Goal: Task Accomplishment & Management: Use online tool/utility

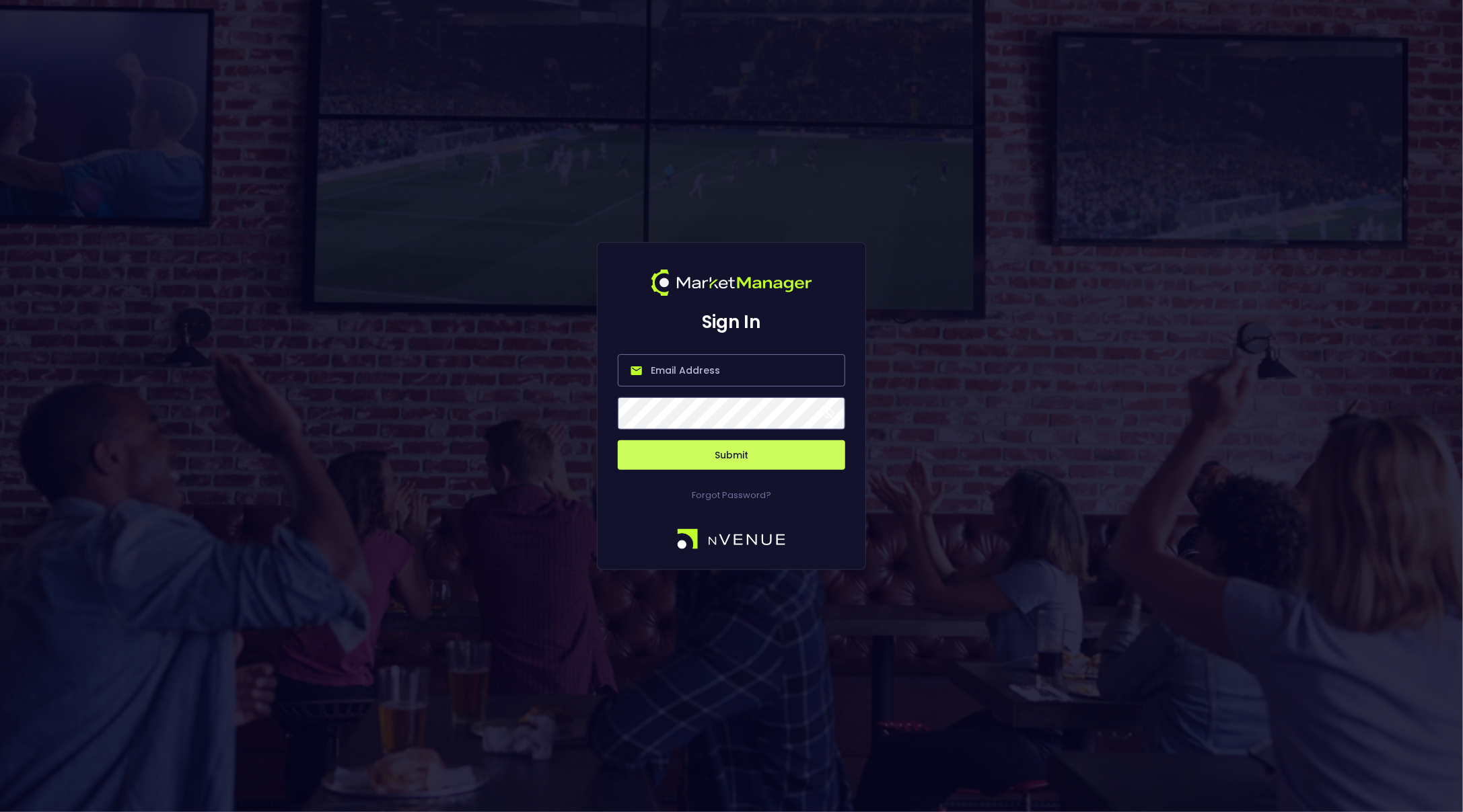
type input "[EMAIL_ADDRESS][DOMAIN_NAME]"
click at [732, 460] on button "Submit" at bounding box center [731, 455] width 227 height 30
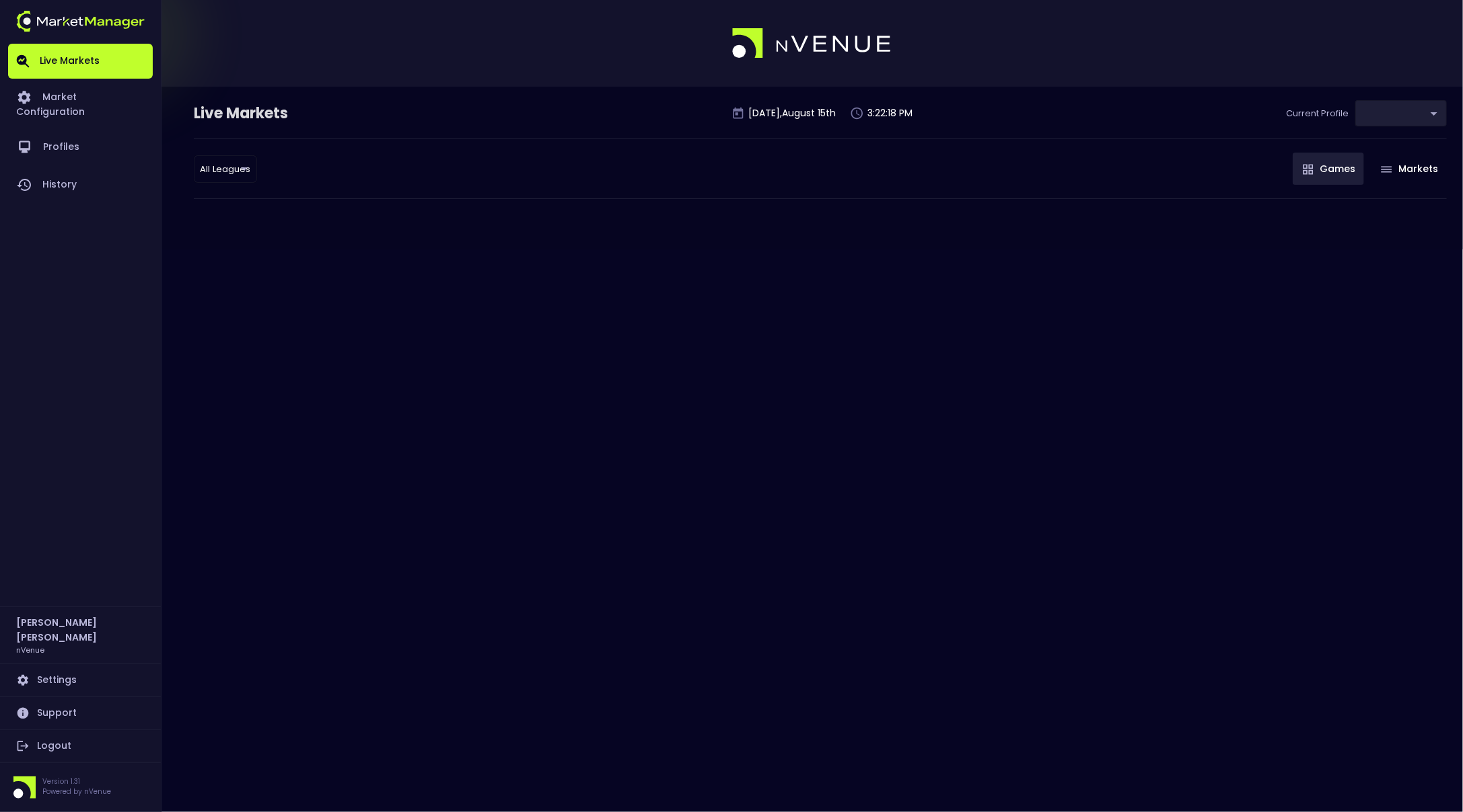
type input "0d810fa5-e353-4d9c-b11d-31f095cae871"
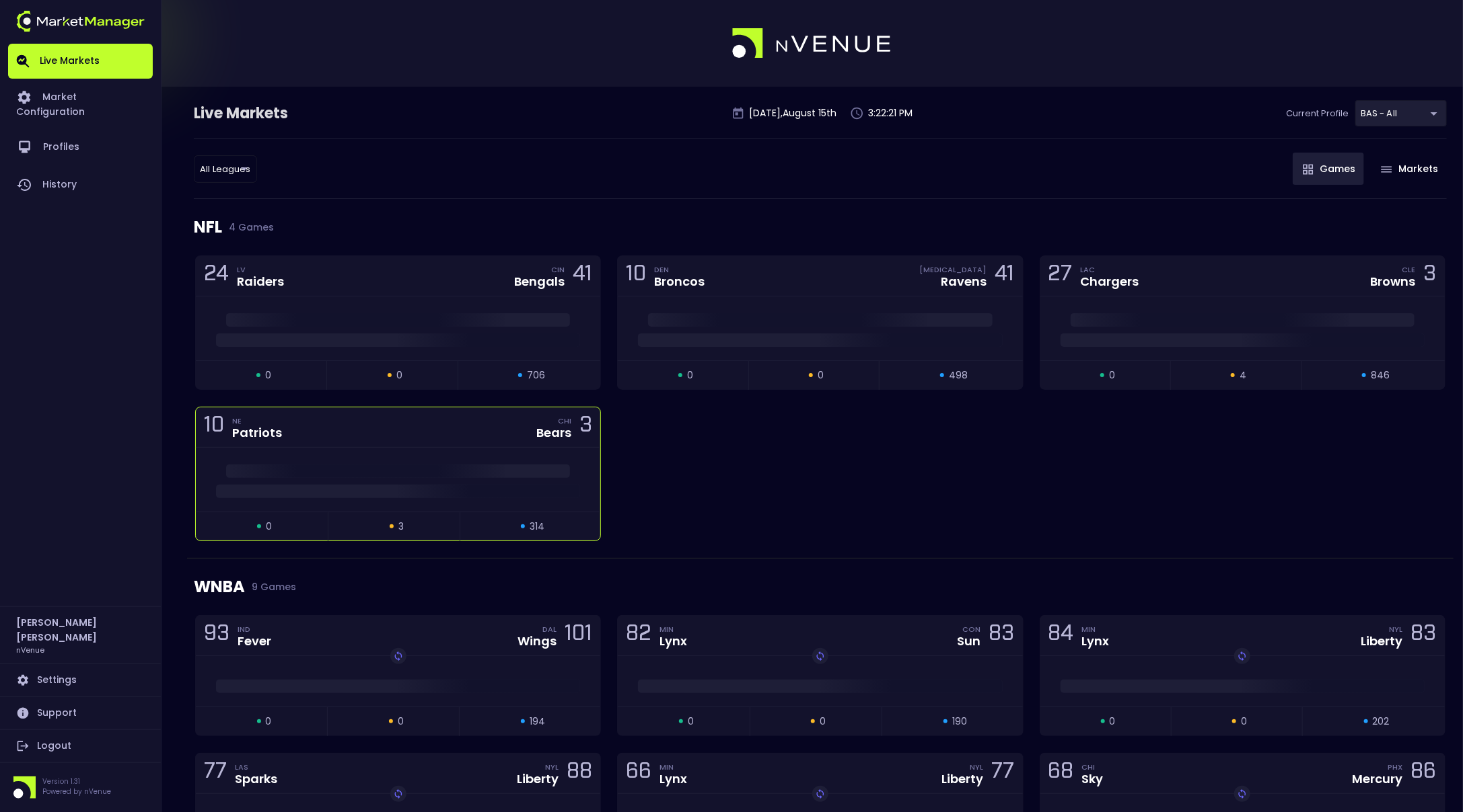
click at [496, 440] on div "10 NE Patriots CHI Bears 3" at bounding box center [398, 427] width 404 height 40
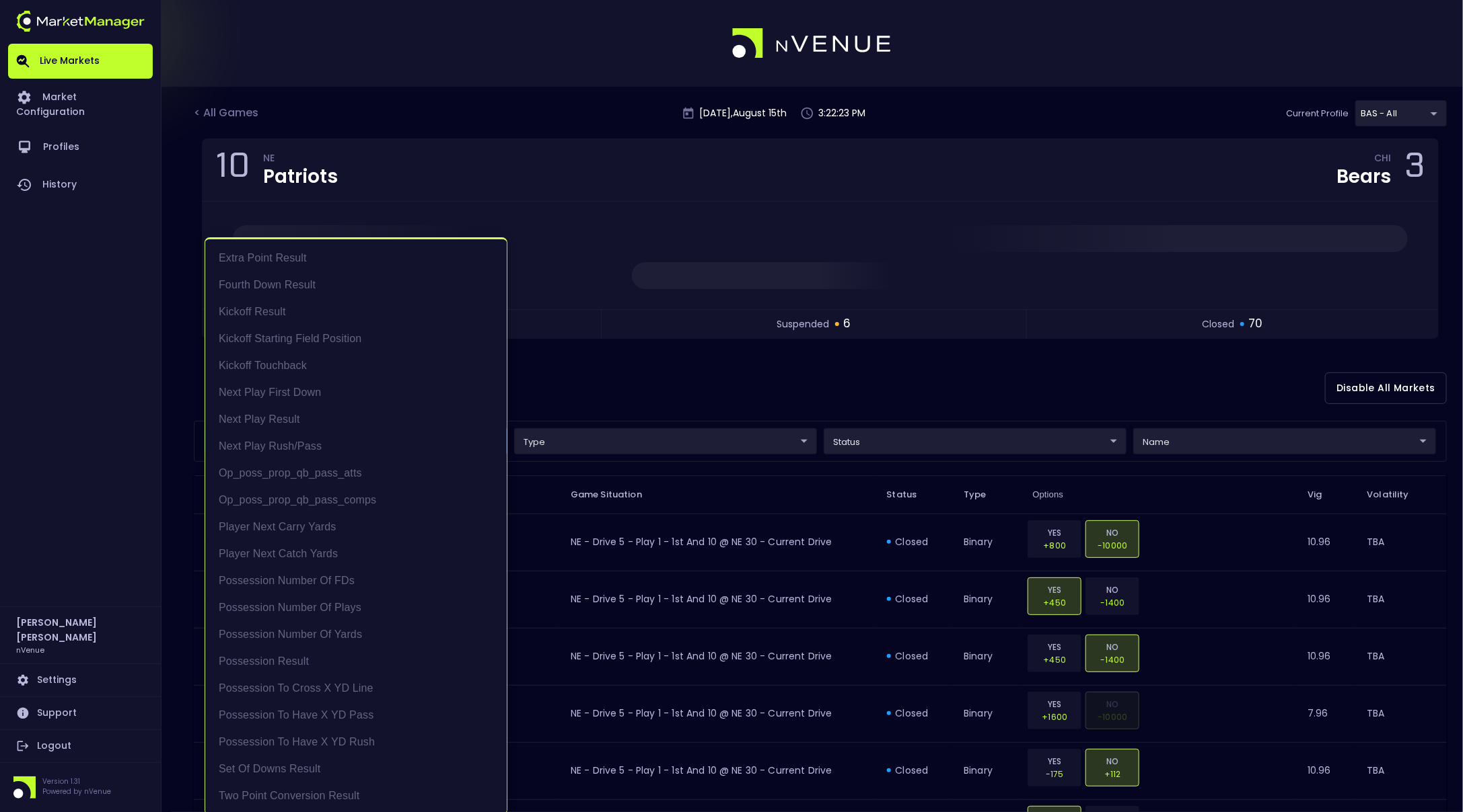
drag, startPoint x: 313, startPoint y: 663, endPoint x: 306, endPoint y: 662, distance: 7.1
click at [313, 663] on li "Possession Result" at bounding box center [356, 662] width 301 height 27
click at [745, 400] on div at bounding box center [732, 406] width 1463 height 812
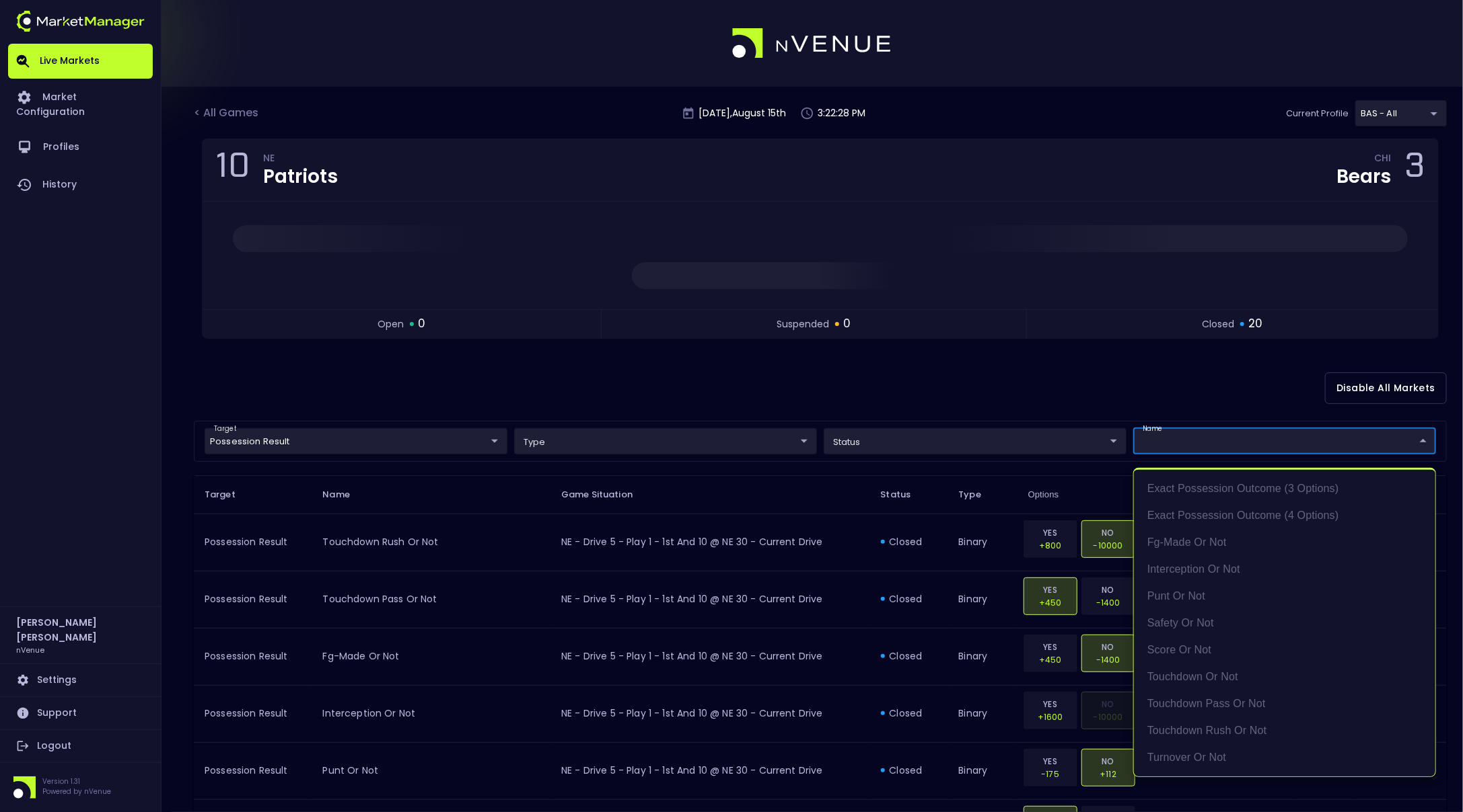
drag, startPoint x: 508, startPoint y: 413, endPoint x: 440, endPoint y: 434, distance: 71.2
click at [507, 412] on div at bounding box center [732, 406] width 1463 height 812
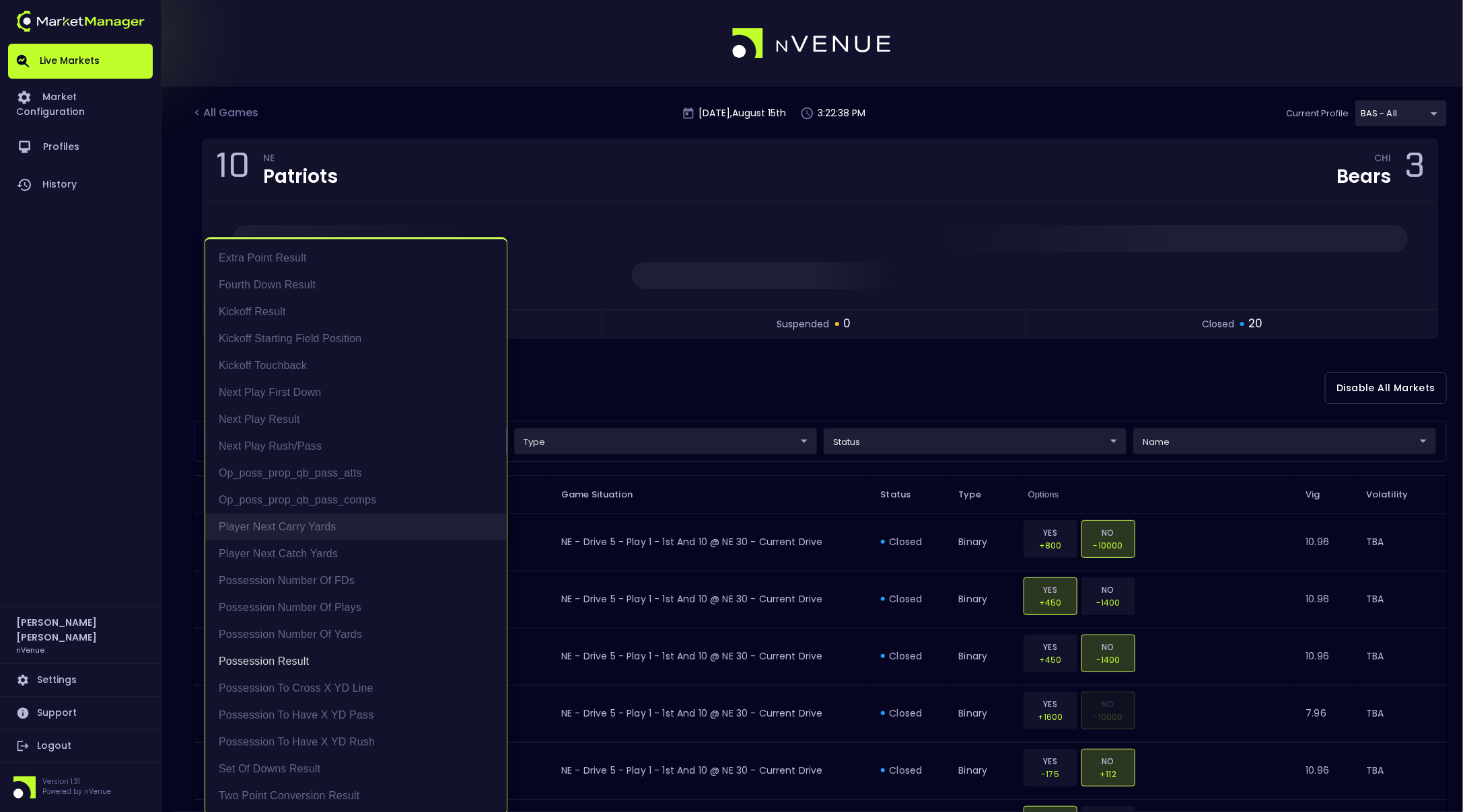
scroll to position [2, 0]
click at [318, 685] on li "Possession to Cross X YD Line" at bounding box center [356, 687] width 301 height 27
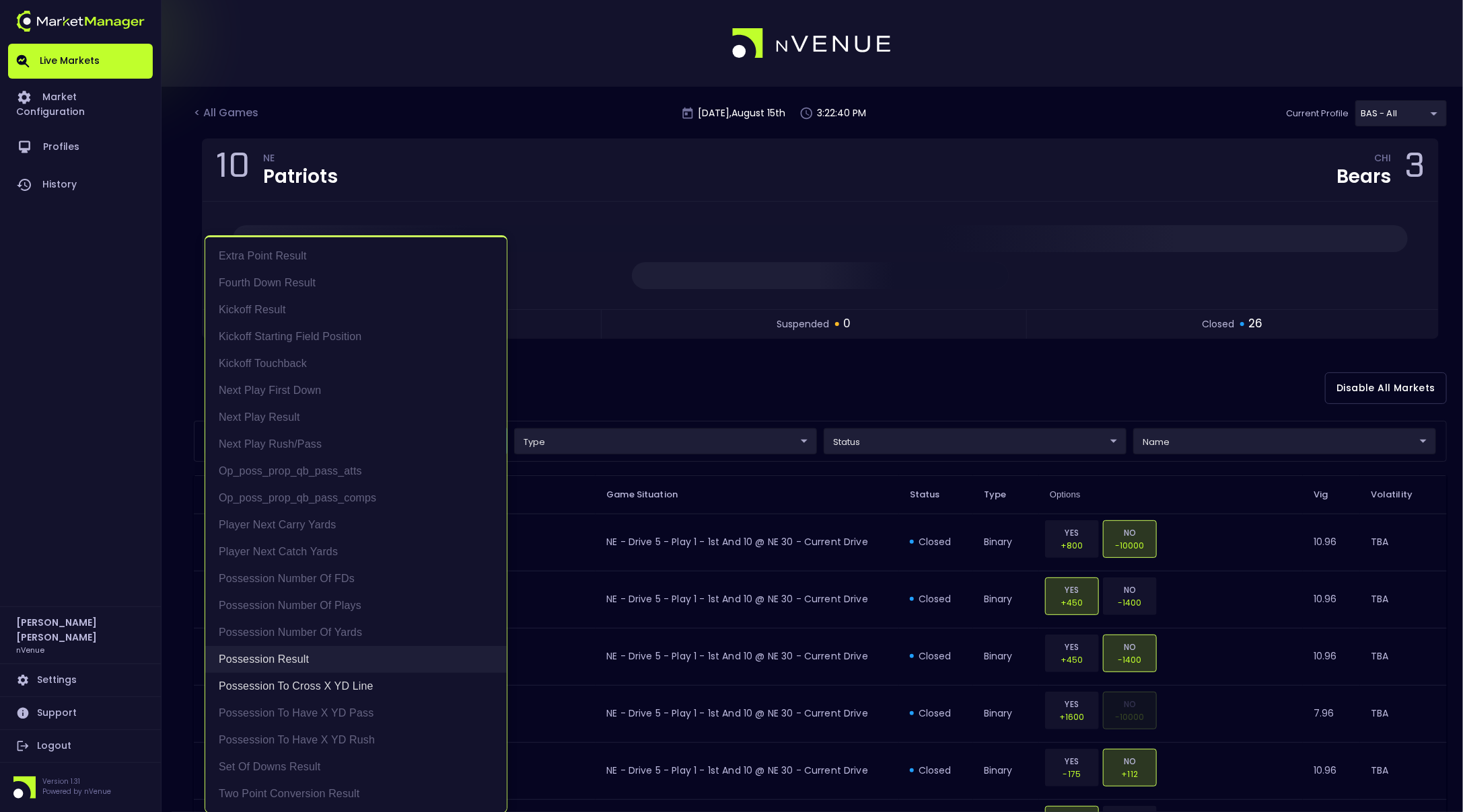
click at [288, 660] on li "Possession Result" at bounding box center [356, 660] width 301 height 27
type input "Possession to Cross X YD Line"
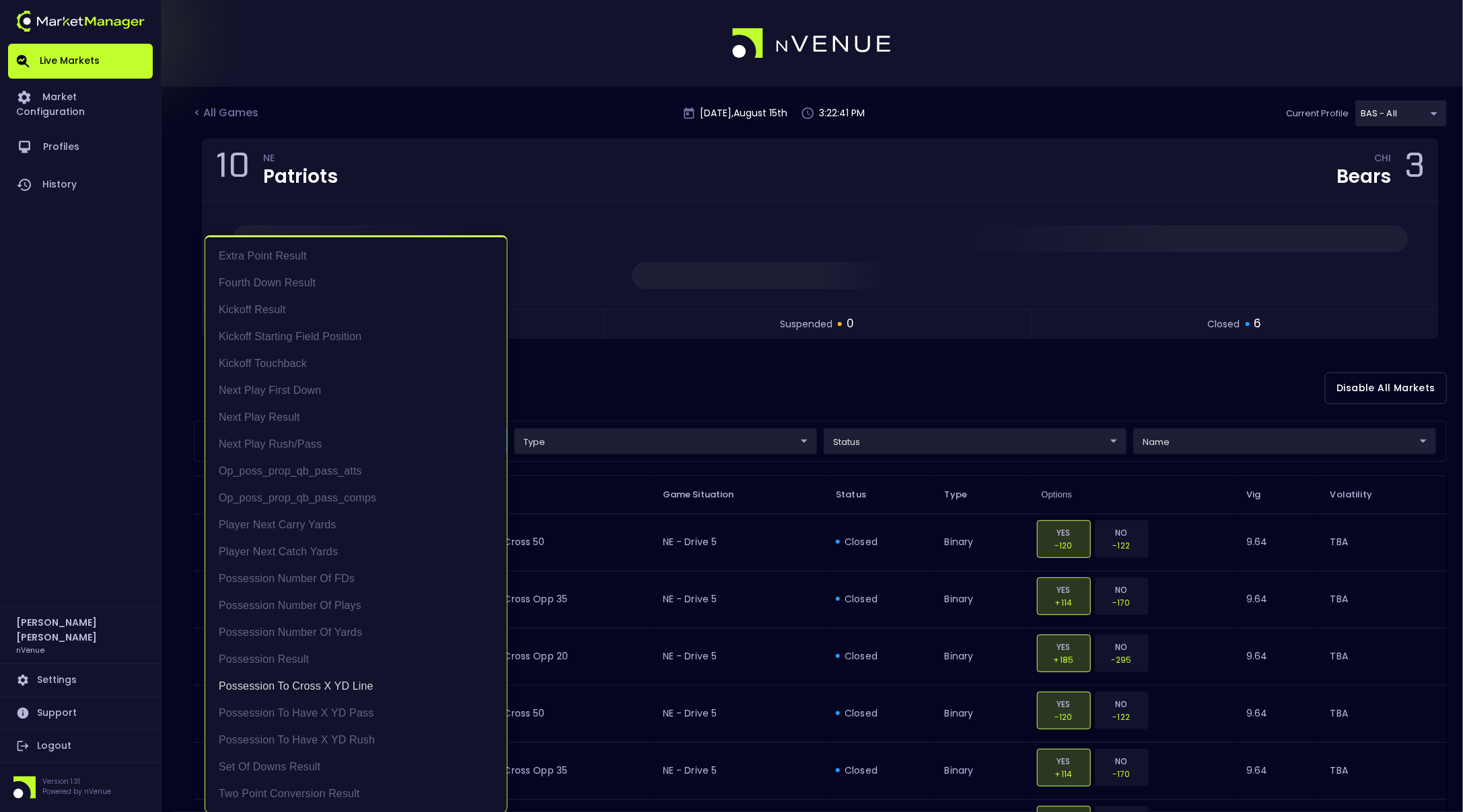
click at [639, 563] on div at bounding box center [732, 406] width 1463 height 812
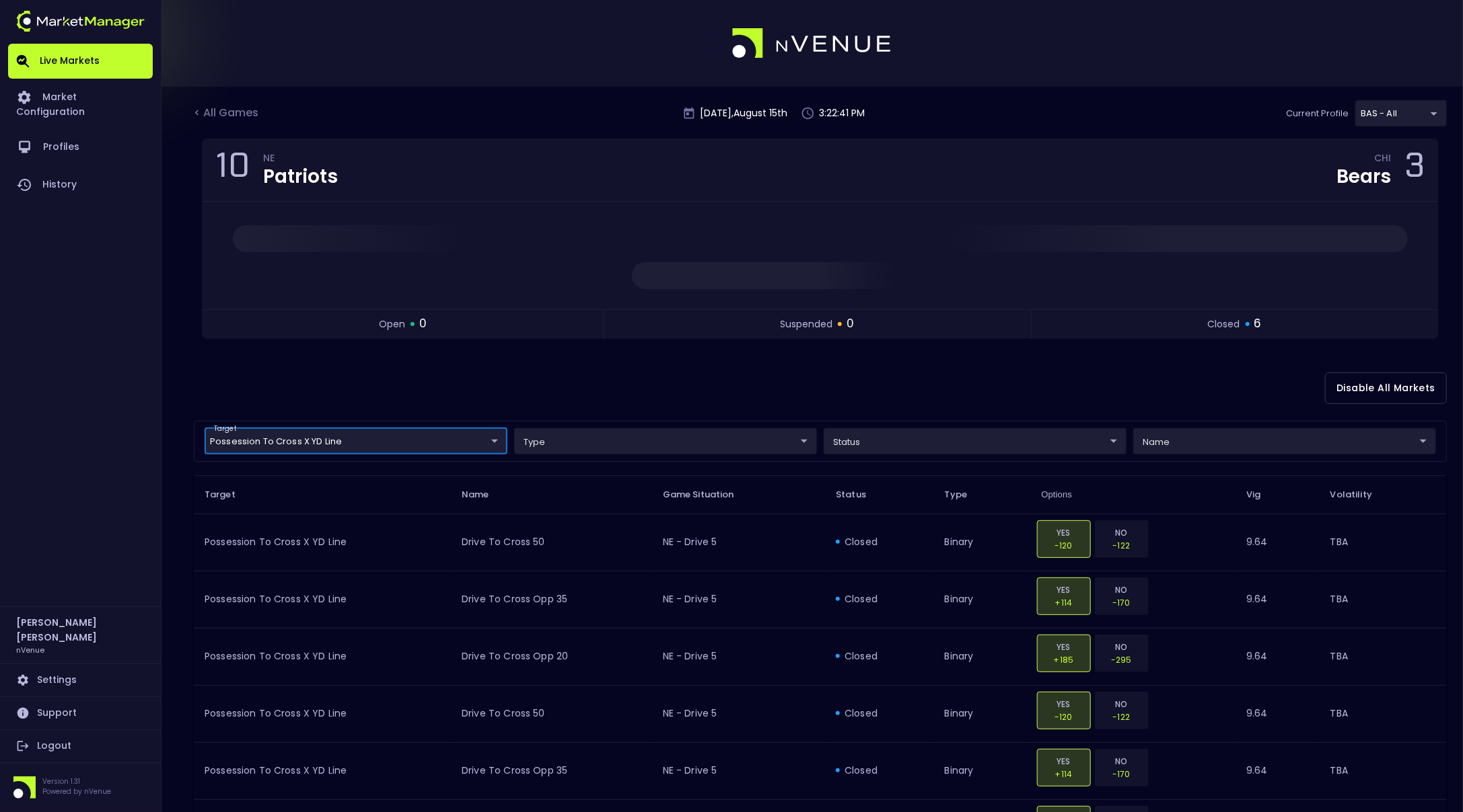
scroll to position [0, 0]
click at [226, 103] on div "< All Games [DATE] 3:23:11 PM Current Profile BAS - All 0d810fa5-e353-4d9c-b11d…" at bounding box center [820, 119] width 1253 height 38
click at [232, 110] on div "< All Games" at bounding box center [227, 113] width 67 height 18
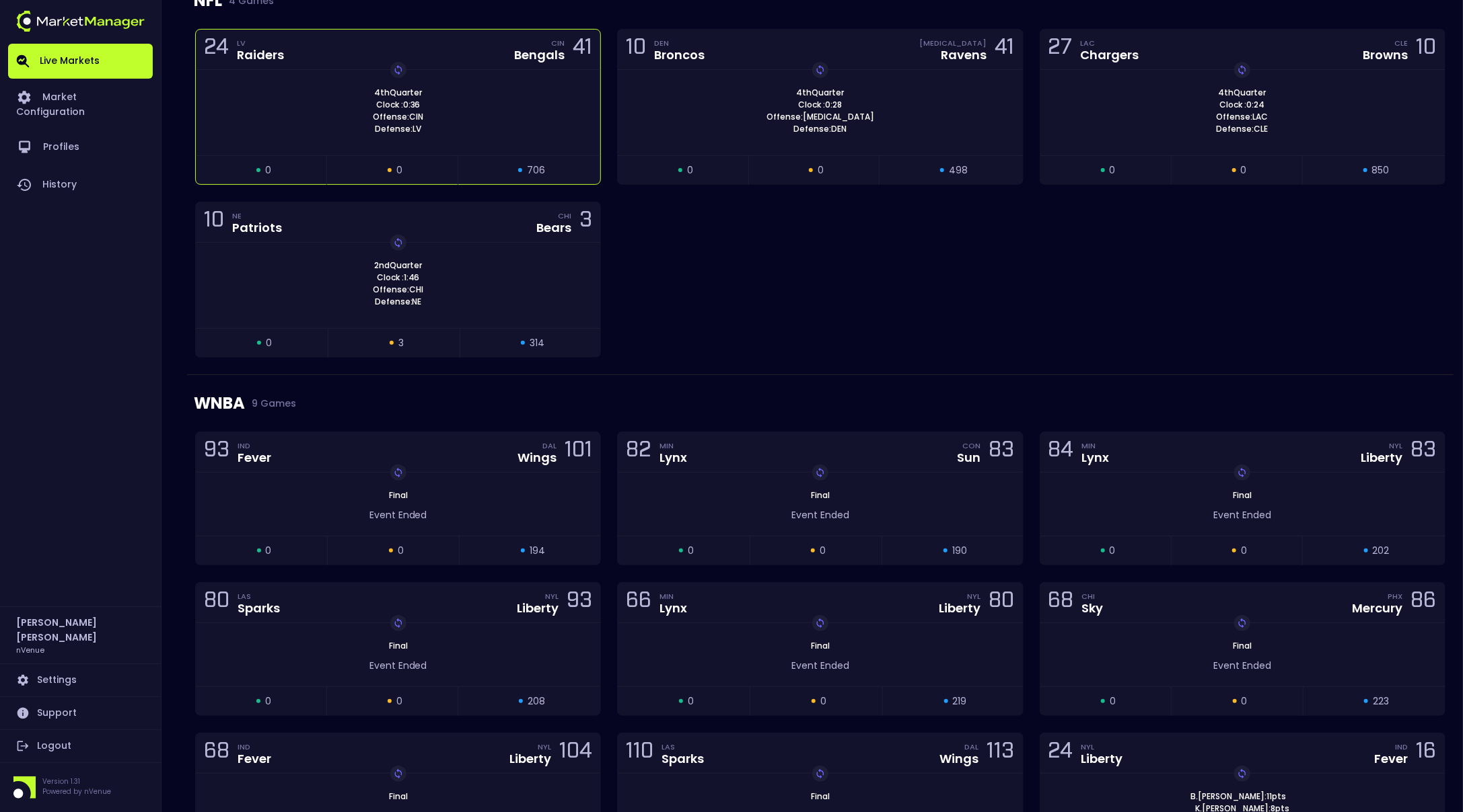
scroll to position [243, 0]
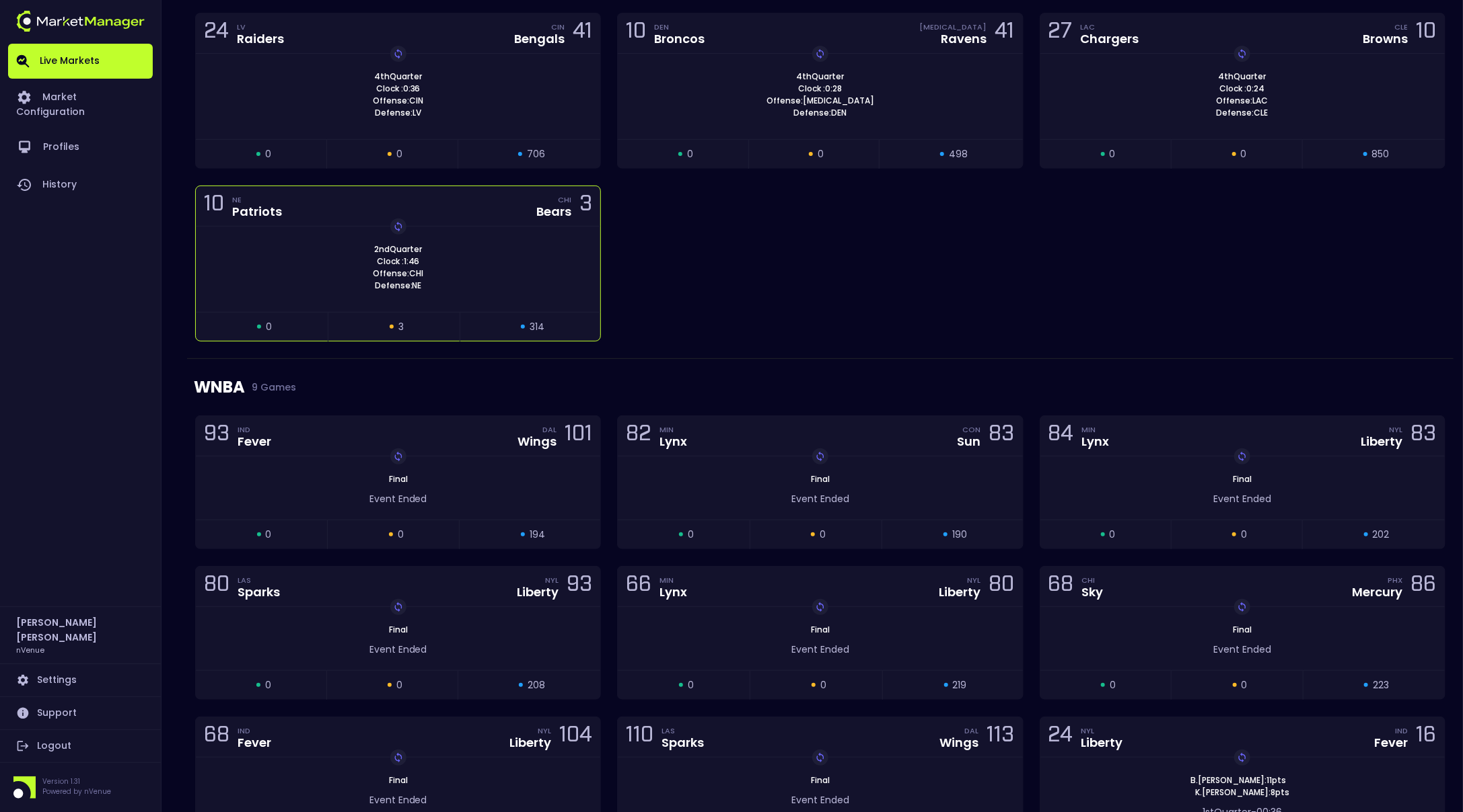
click at [281, 261] on div "2nd Quarter Clock : 1:46 Offense: CHI Defense: NE Replay Game" at bounding box center [398, 267] width 404 height 49
